Goal: Task Accomplishment & Management: Complete application form

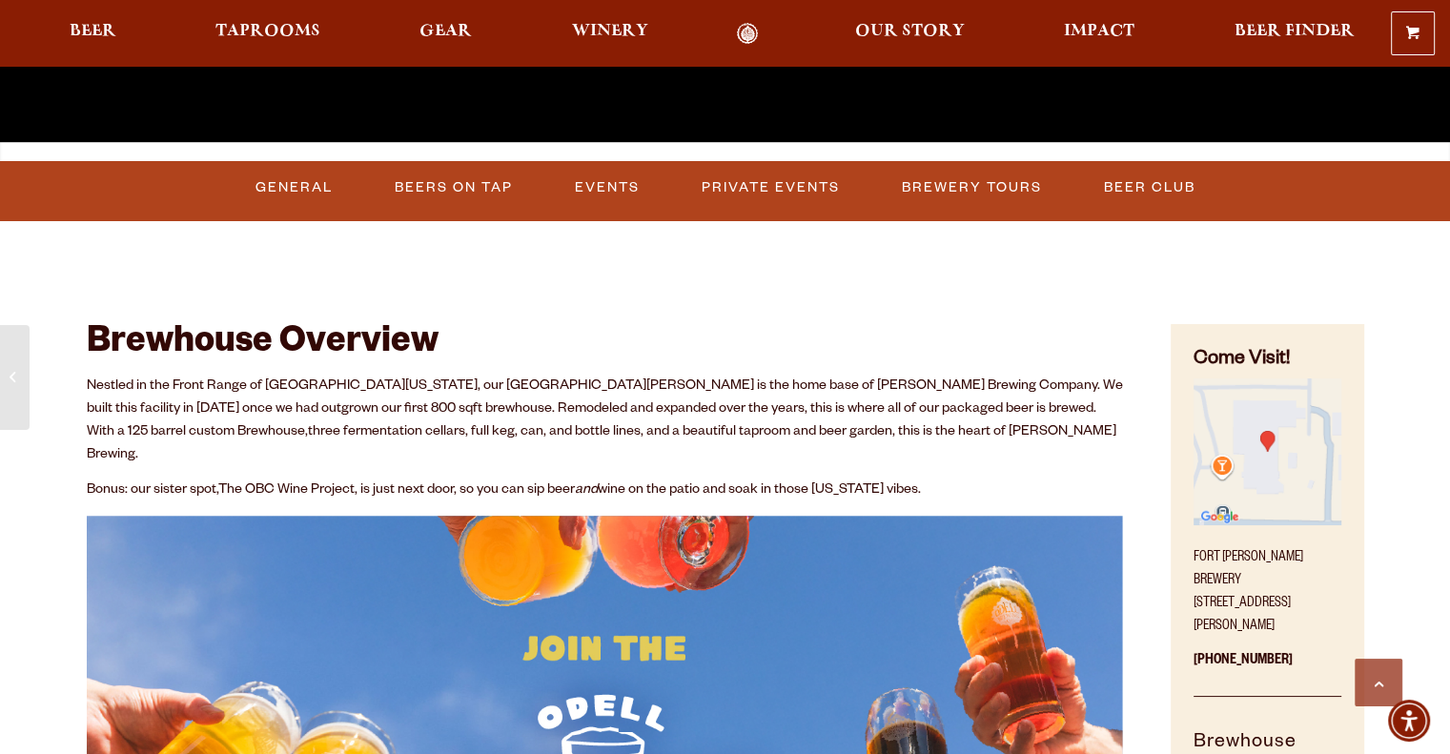
scroll to position [572, 0]
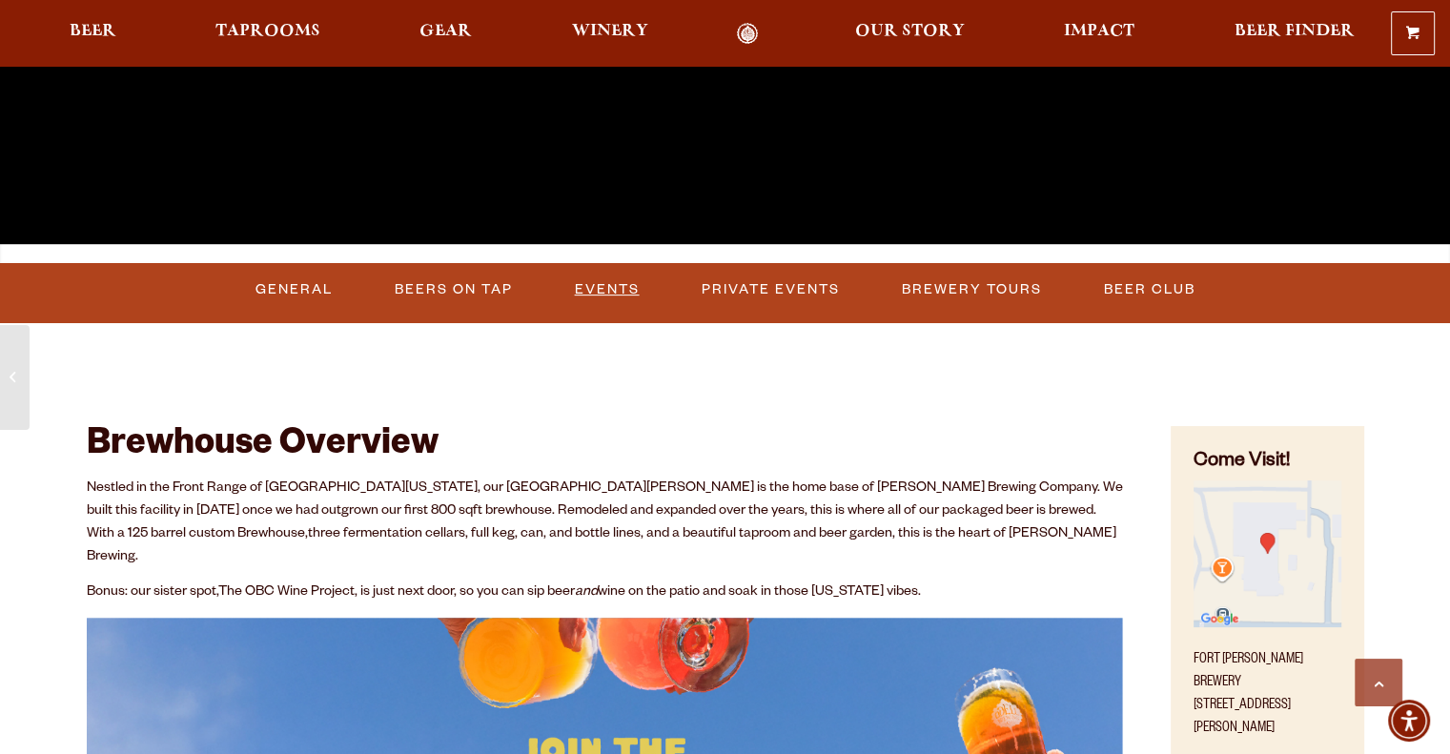
click at [604, 293] on link "Events" at bounding box center [607, 290] width 80 height 44
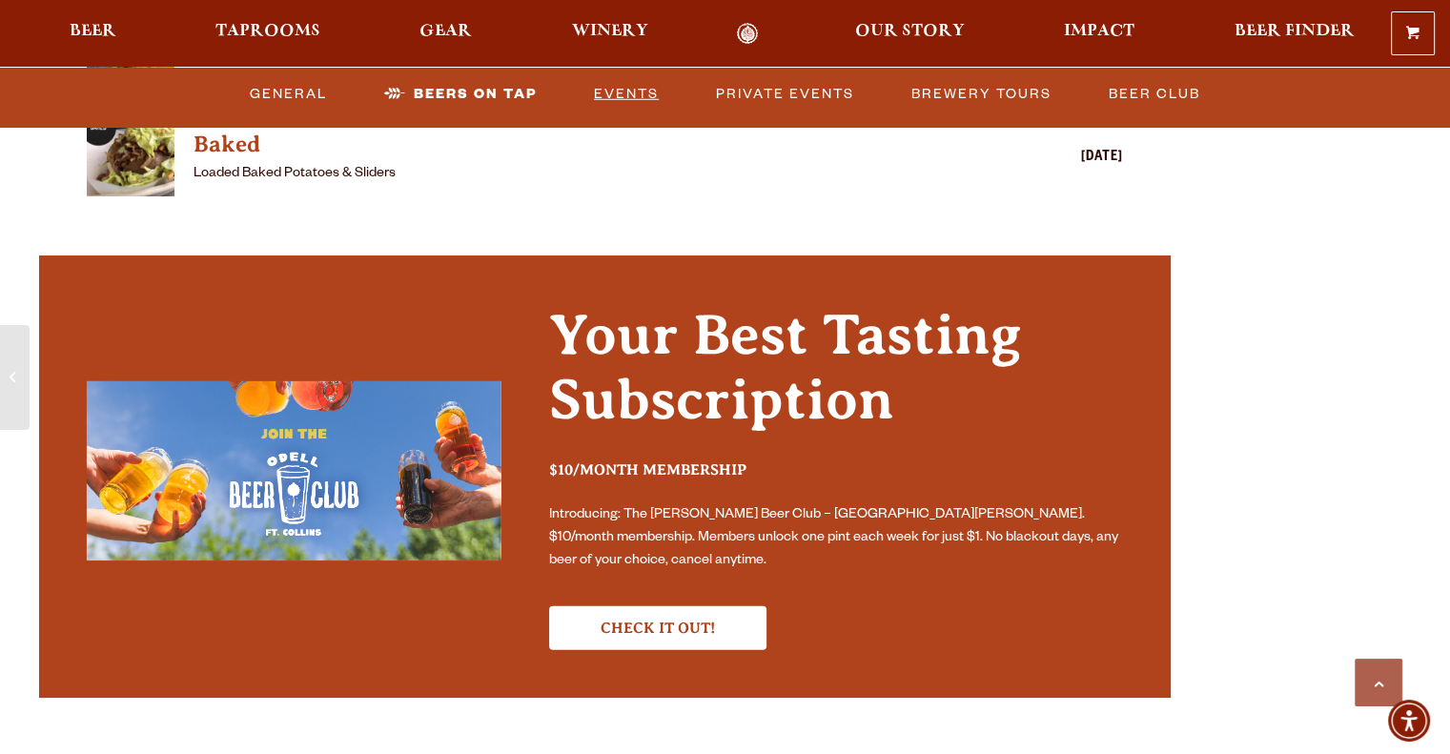
scroll to position [5371, 0]
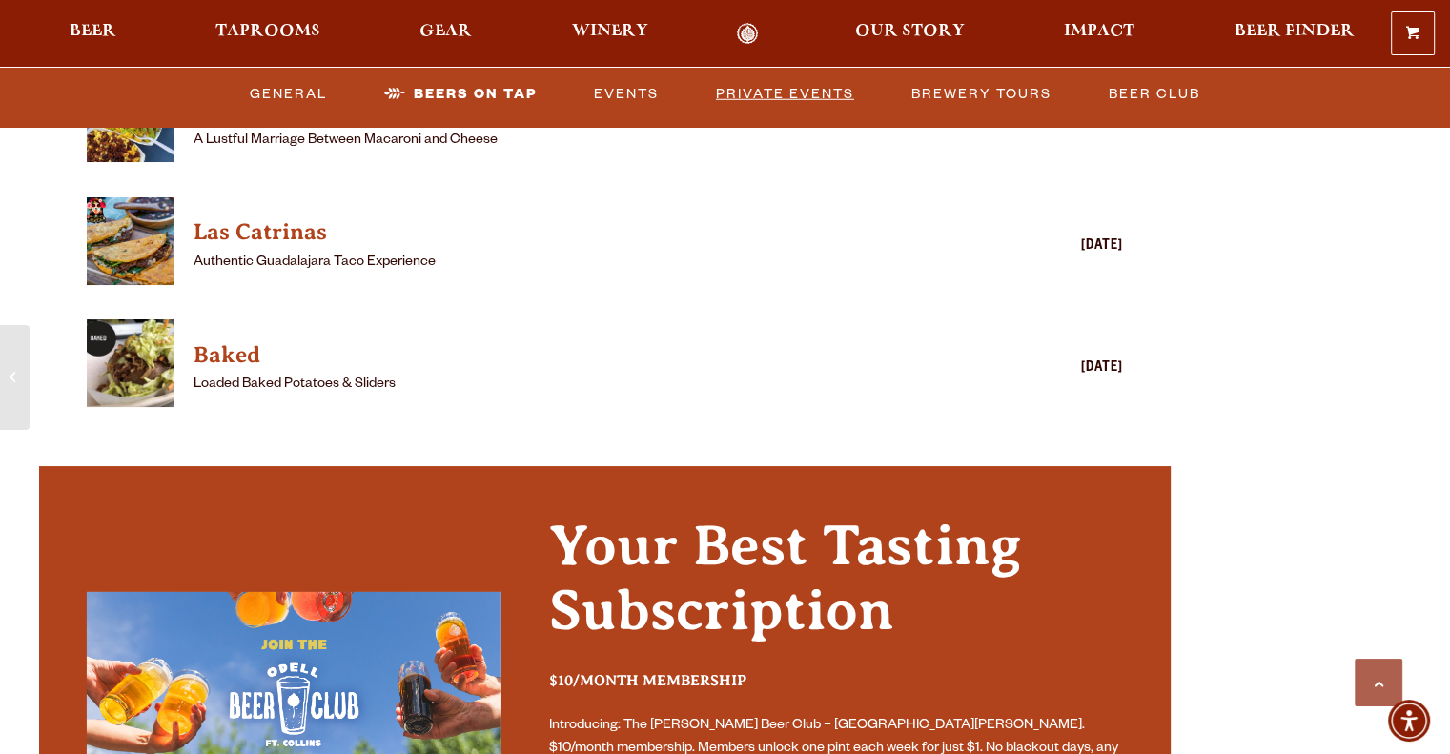
click at [791, 94] on link "Private Events" at bounding box center [784, 93] width 153 height 44
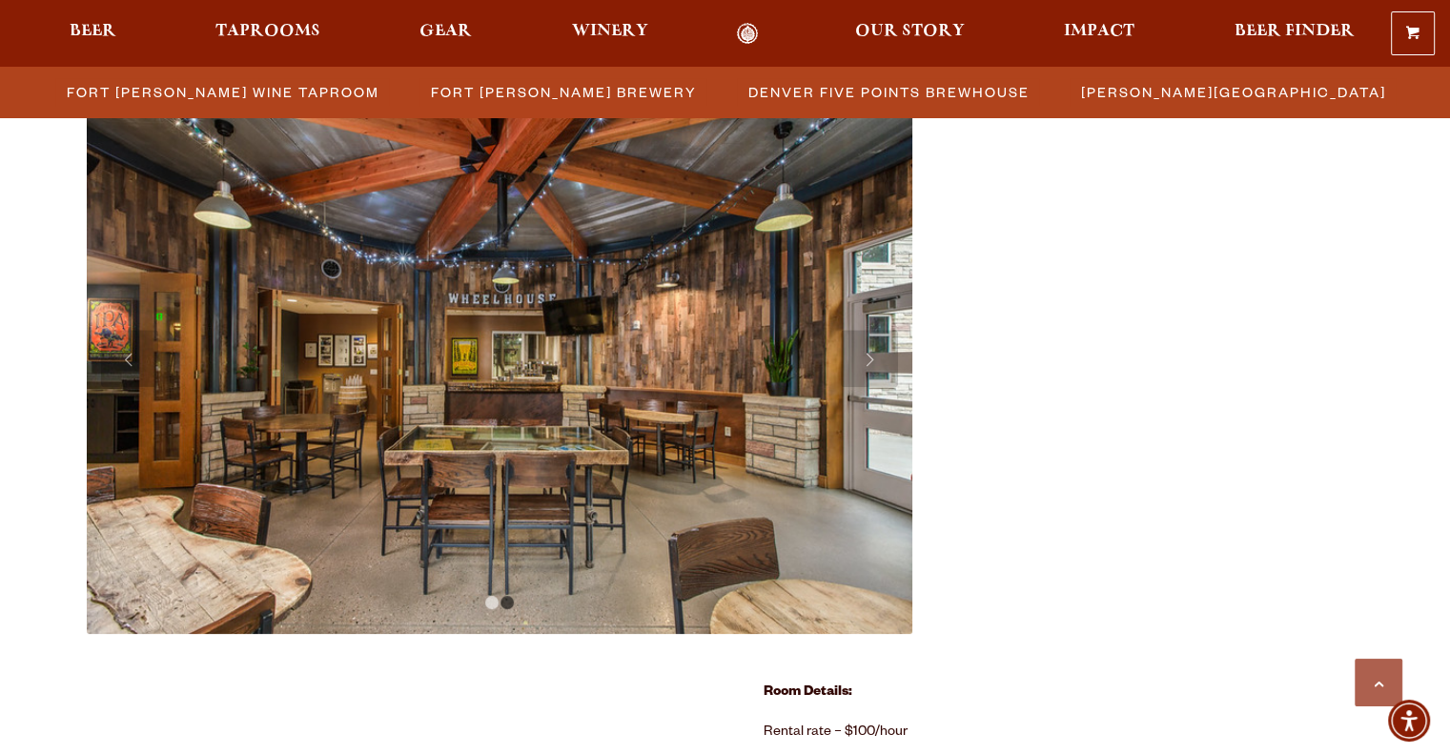
scroll to position [819, 0]
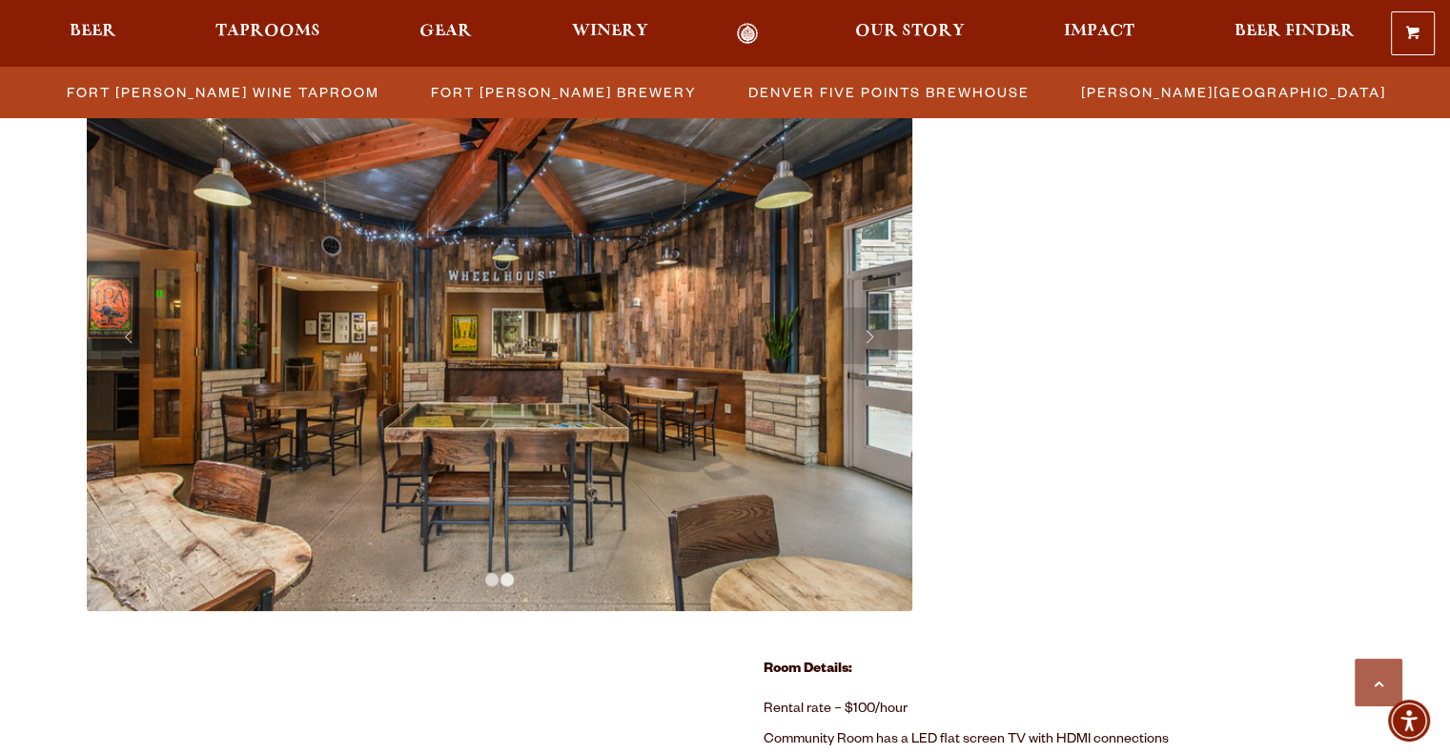
click at [512, 577] on link "2" at bounding box center [506, 579] width 13 height 13
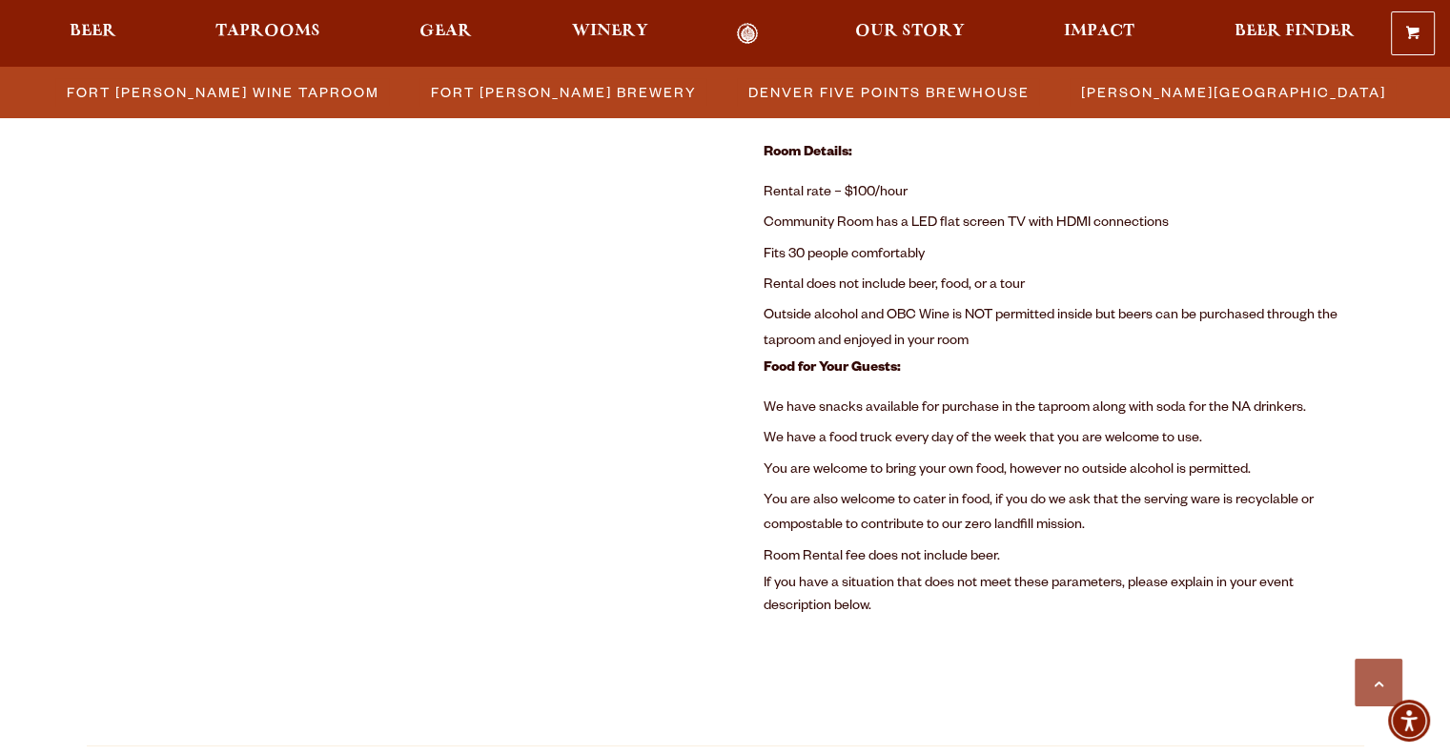
scroll to position [1346, 0]
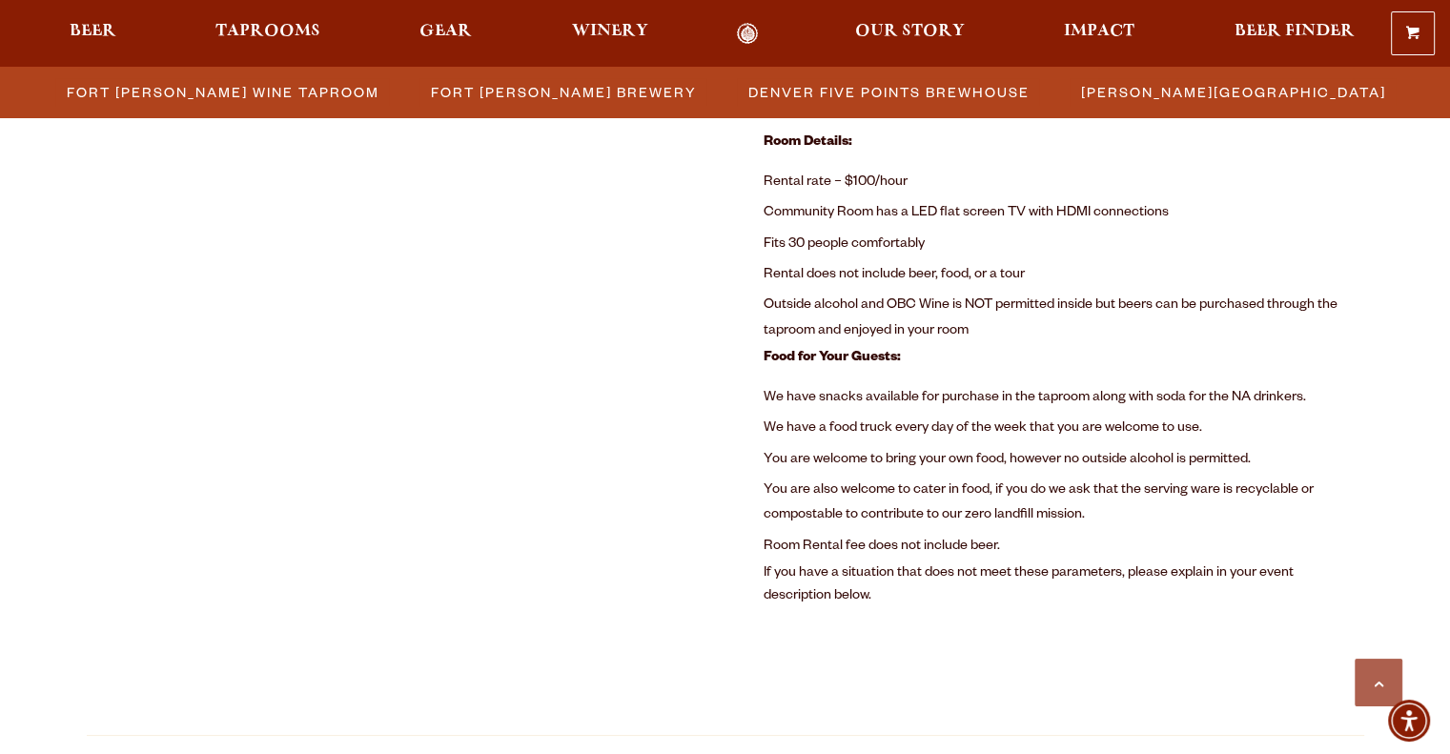
click at [764, 475] on li "You are welcome to bring your own food, however no outside alcohol is permitted." at bounding box center [1064, 460] width 601 height 31
click at [804, 493] on li "You are also welcome to cater in food, if you do we ask that the serving ware i…" at bounding box center [1064, 504] width 601 height 56
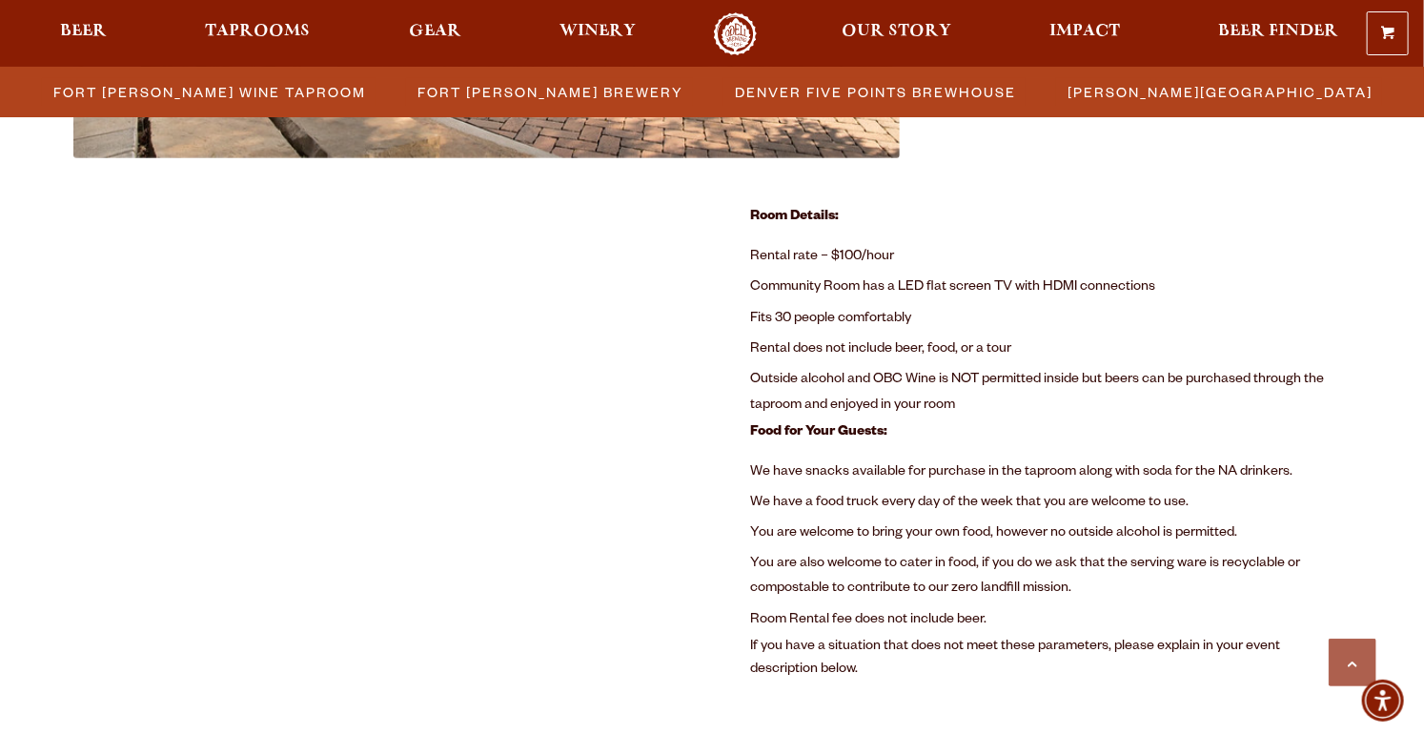
scroll to position [1270, 0]
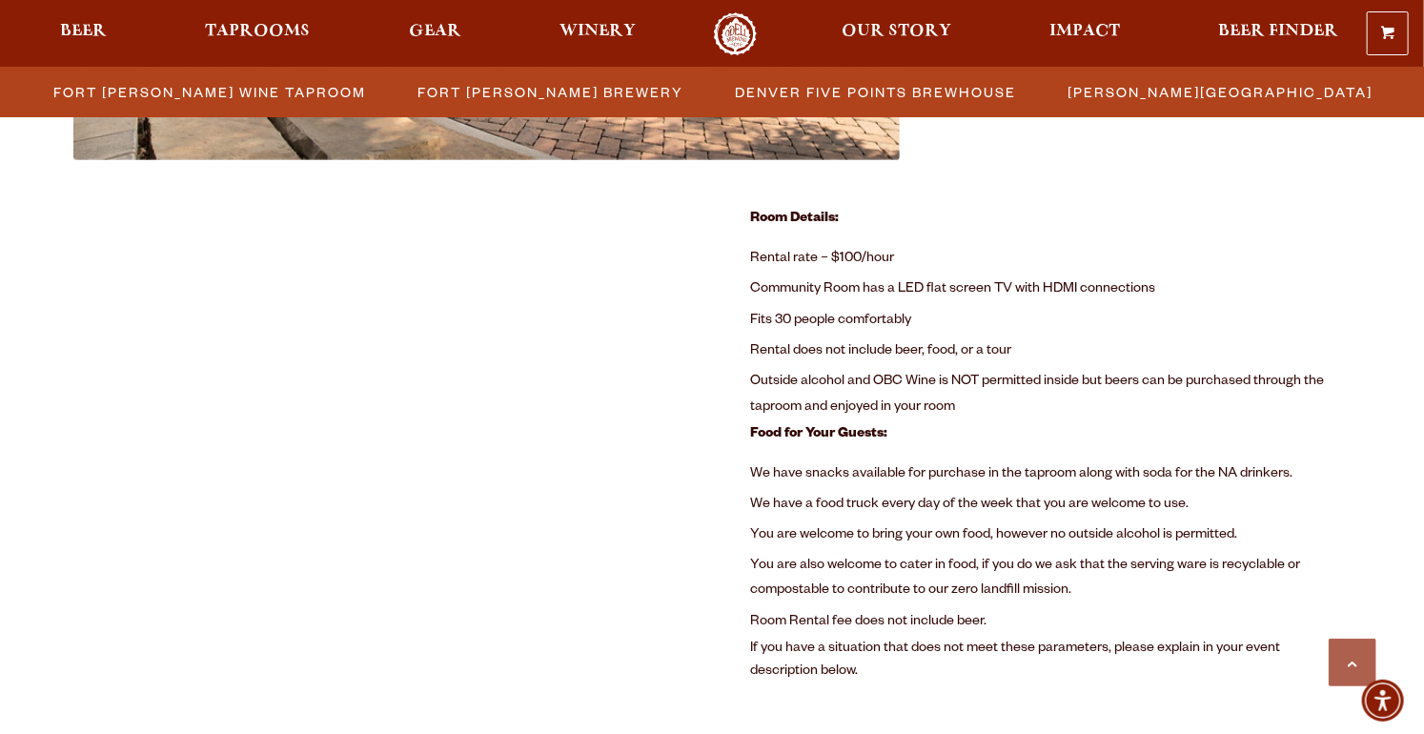
drag, startPoint x: 770, startPoint y: 369, endPoint x: 685, endPoint y: 449, distance: 116.7
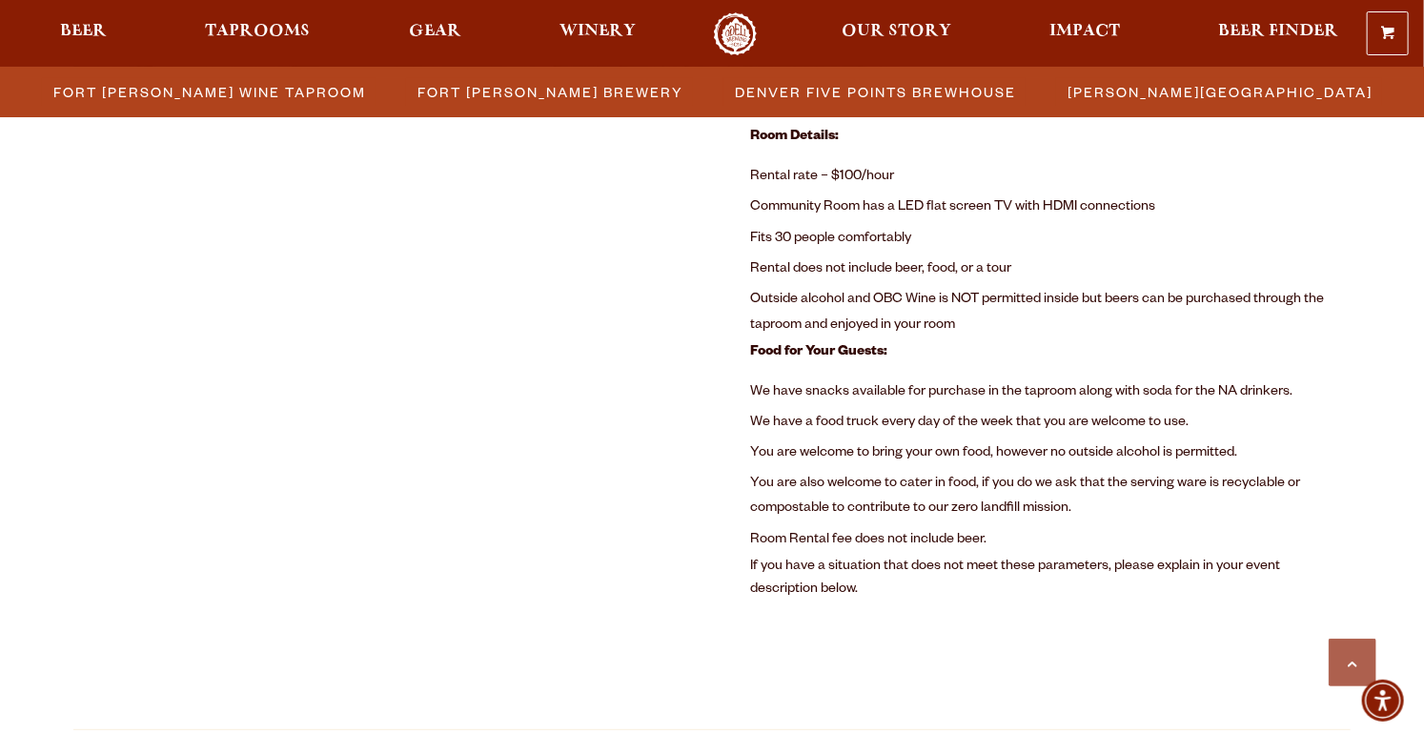
scroll to position [1354, 0]
click at [812, 229] on li "Fits 30 people comfortably" at bounding box center [1050, 237] width 601 height 31
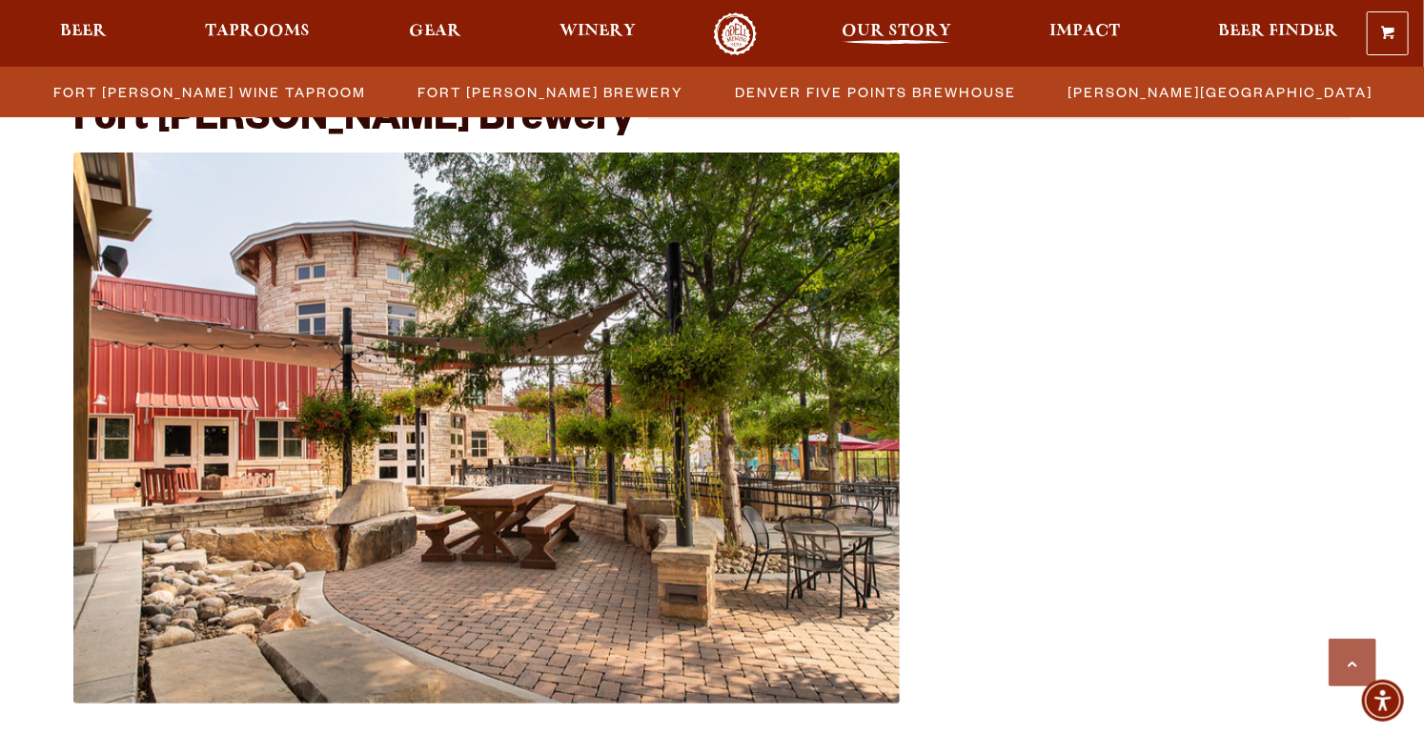
scroll to position [622, 0]
